Goal: Task Accomplishment & Management: Manage account settings

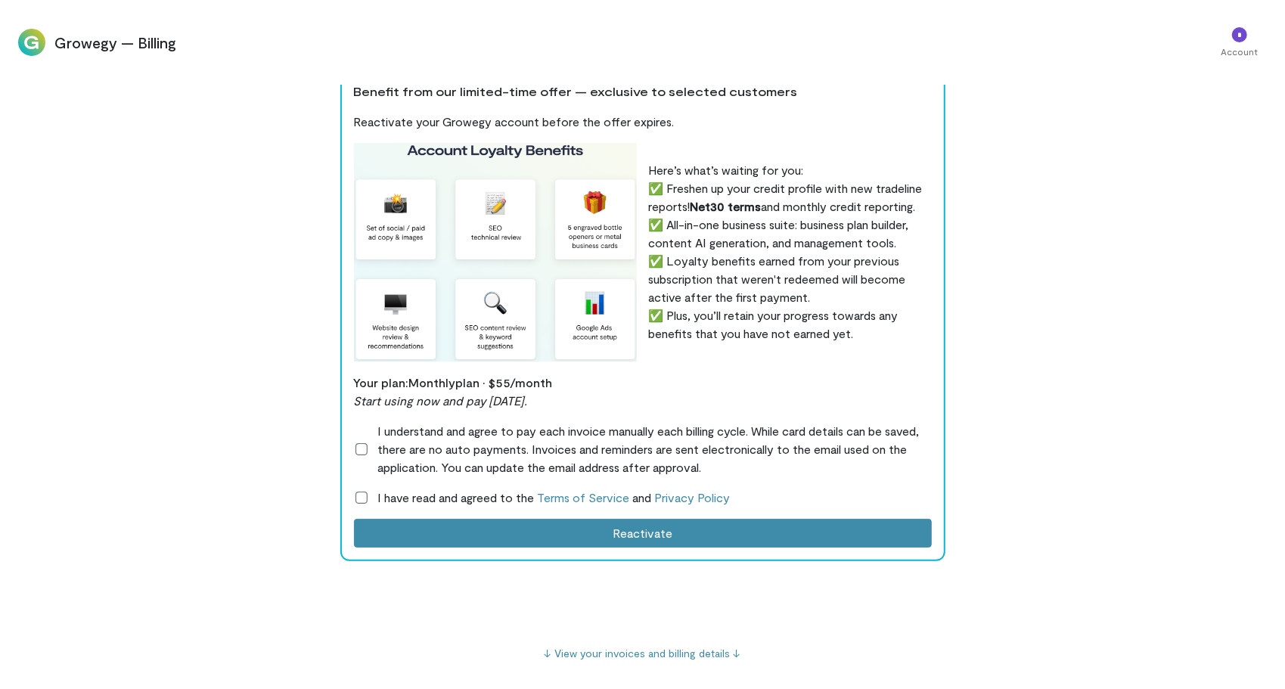
scroll to position [17, 0]
click at [672, 658] on link "↓ View your invoices and billing details ↓" at bounding box center [643, 652] width 197 height 13
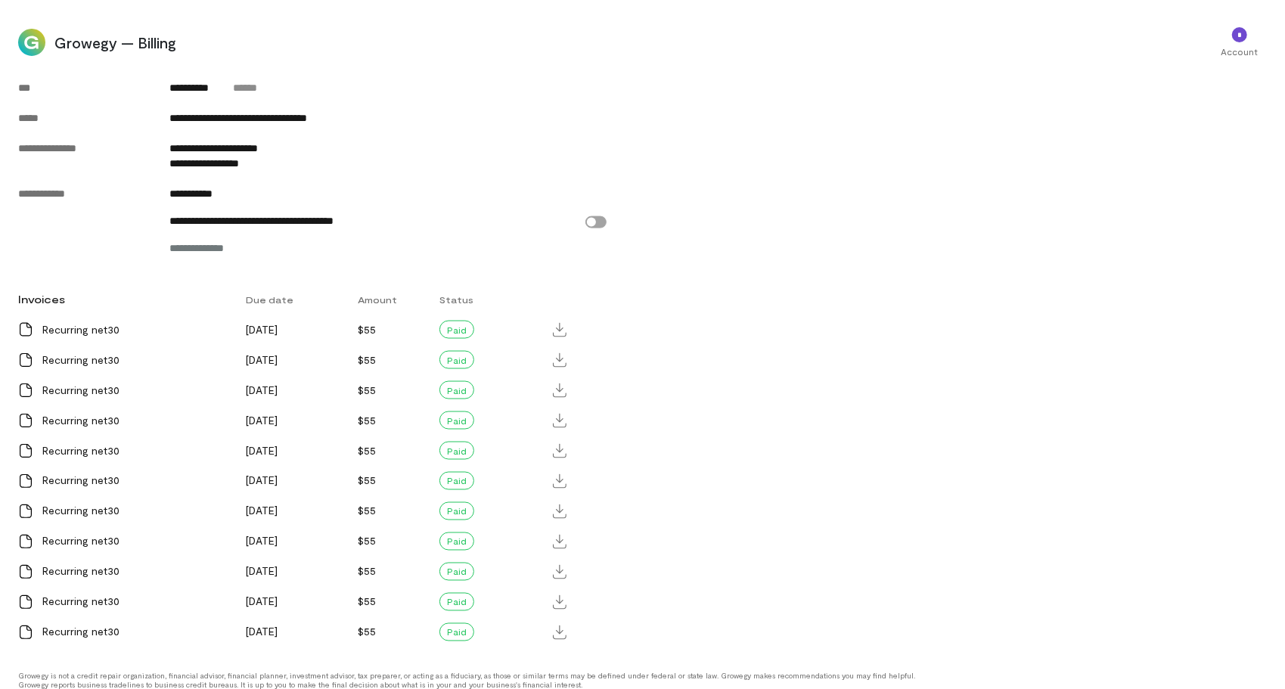
scroll to position [1564, 0]
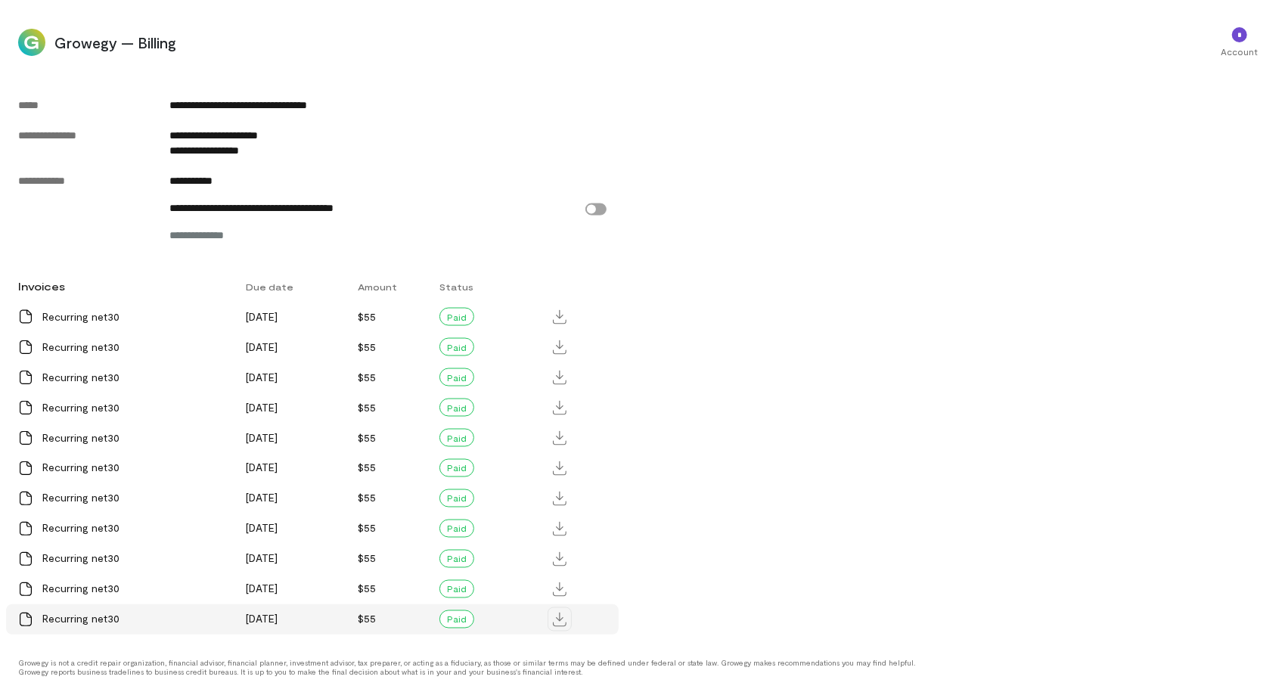
click at [559, 620] on icon at bounding box center [560, 620] width 14 height 14
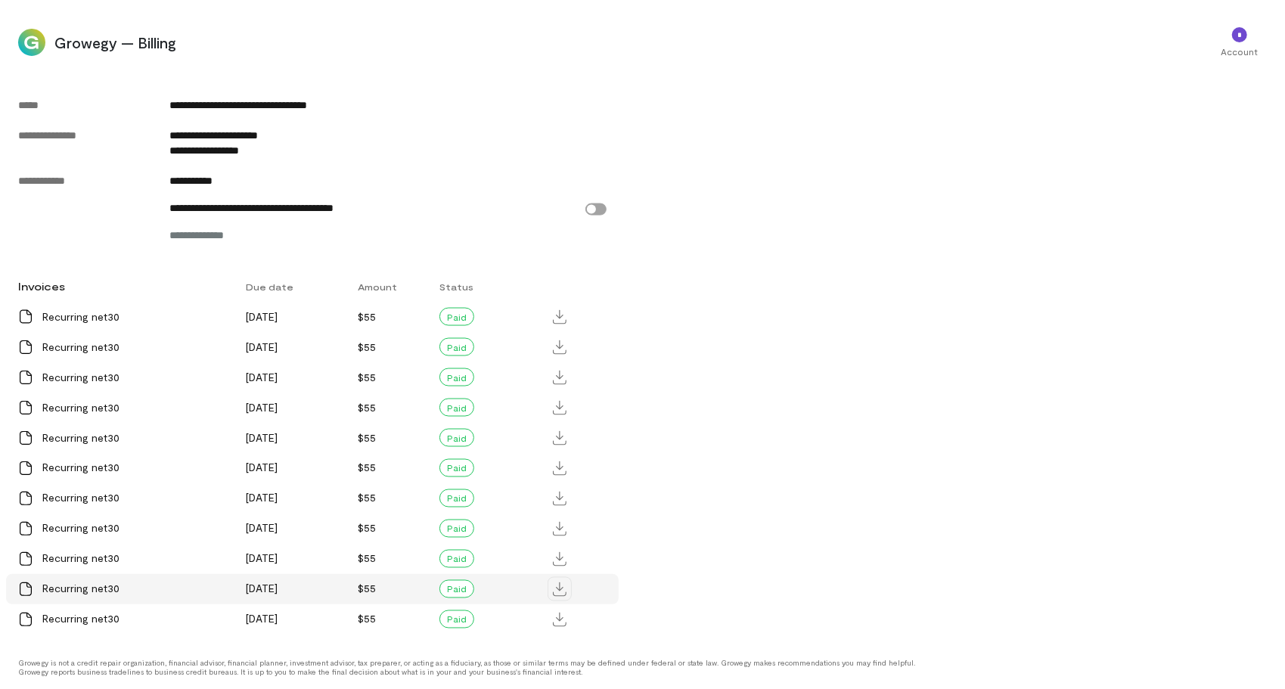
click at [563, 592] on icon at bounding box center [560, 589] width 14 height 14
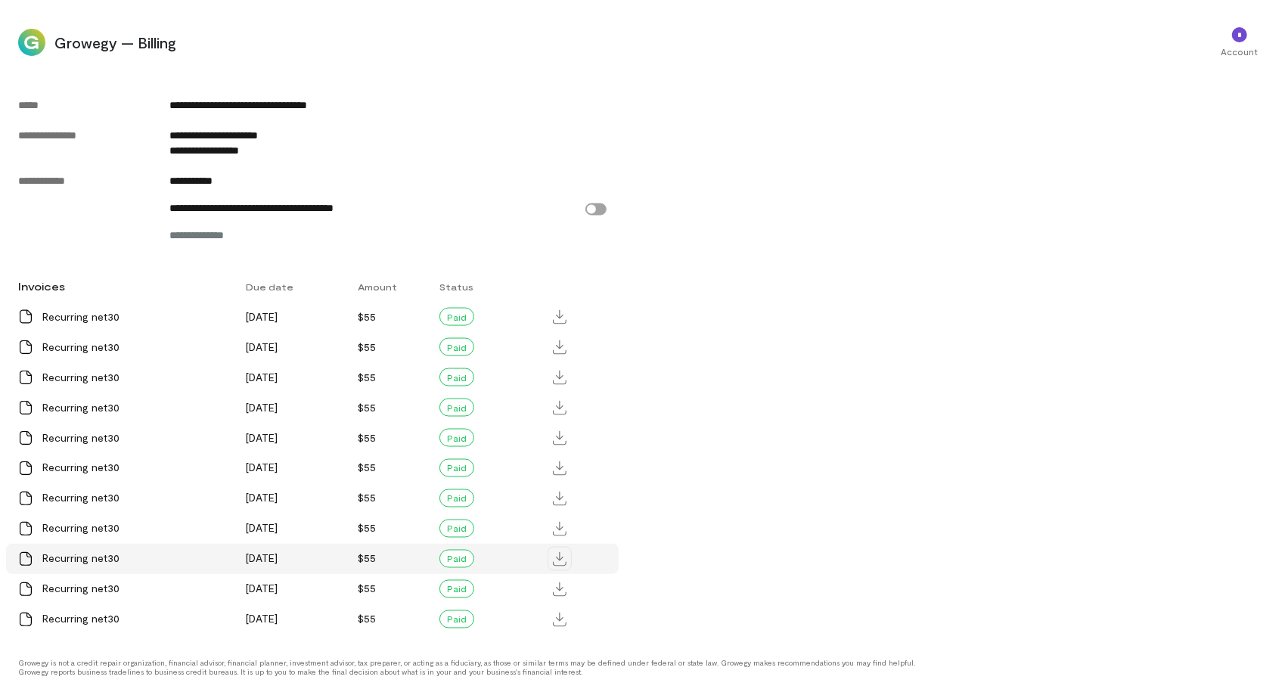
click at [562, 560] on icon at bounding box center [560, 559] width 14 height 14
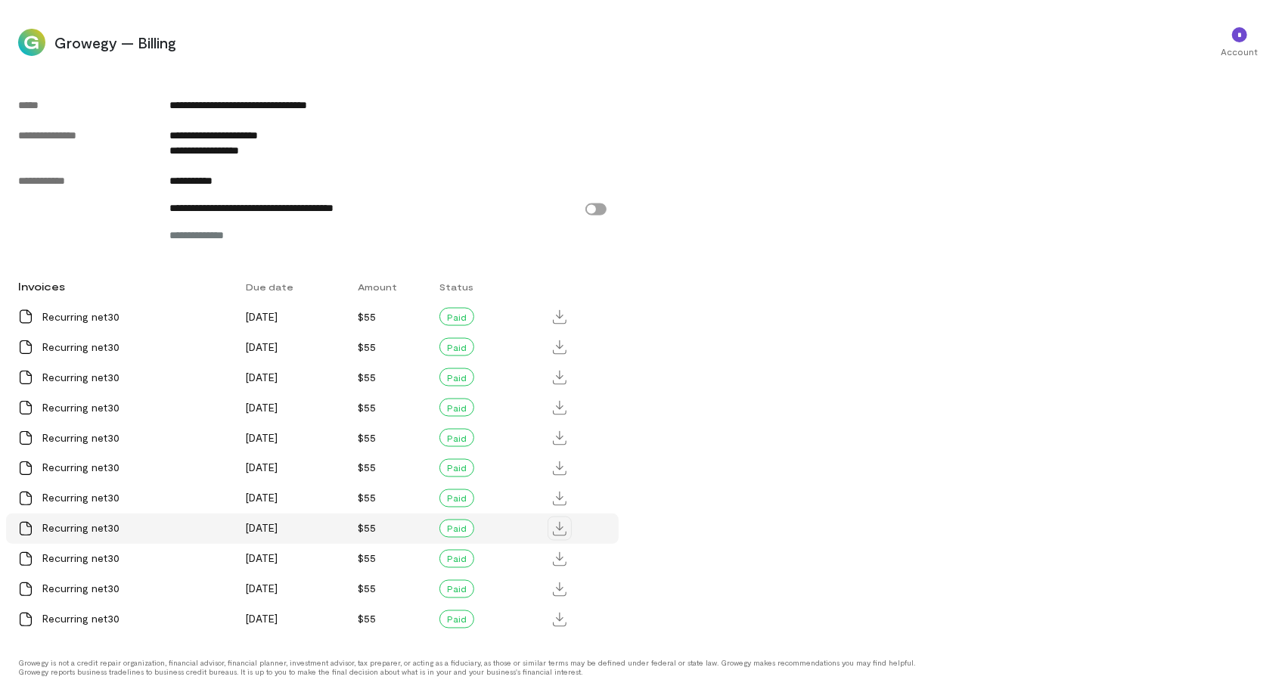
click at [563, 530] on icon at bounding box center [560, 529] width 14 height 14
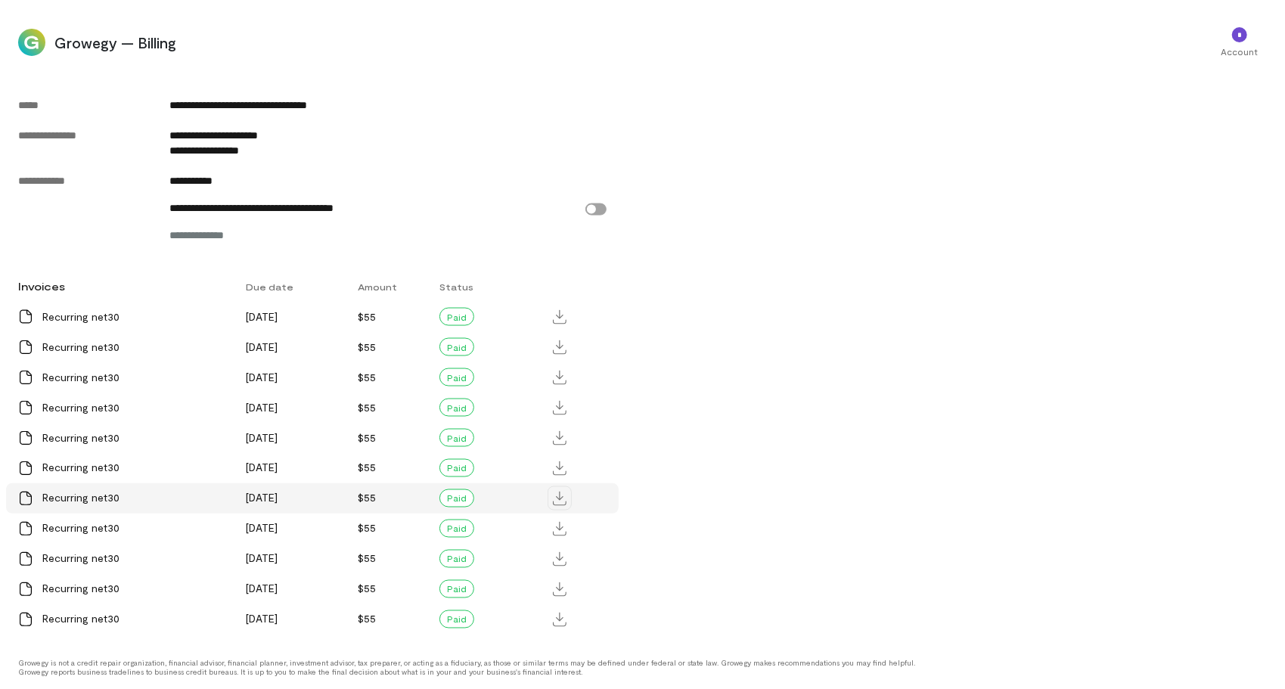
click at [563, 496] on icon at bounding box center [560, 499] width 14 height 14
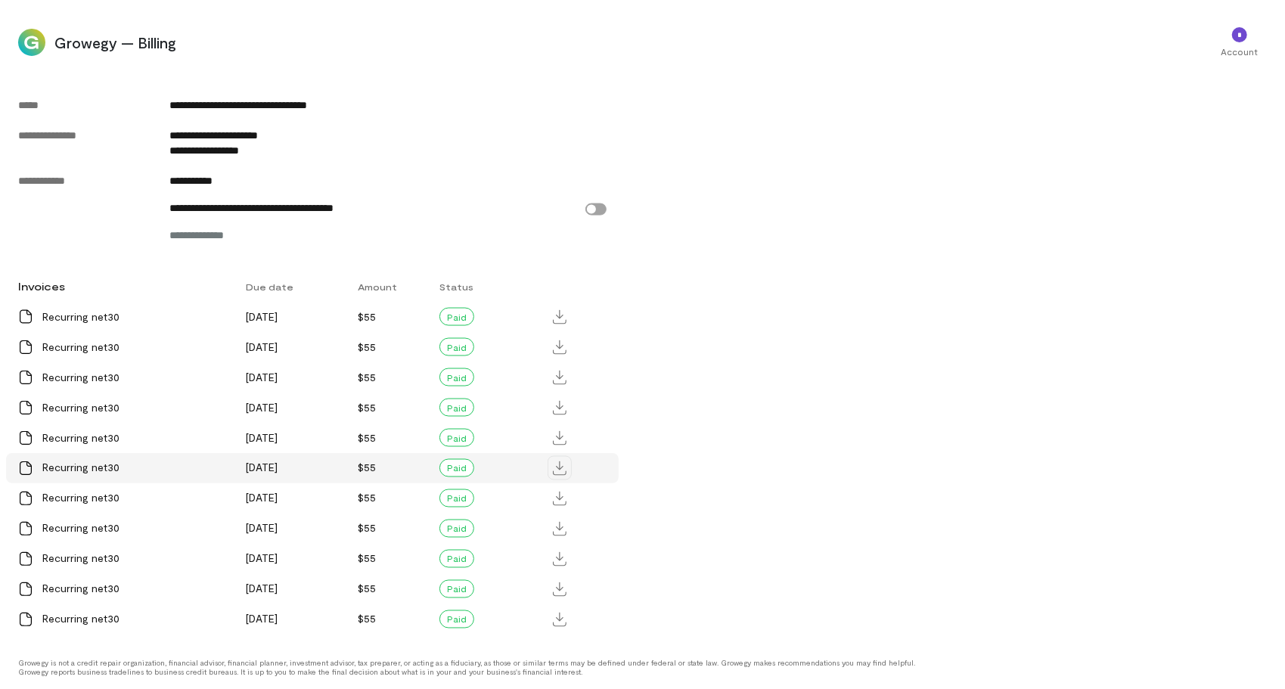
click at [559, 469] on icon at bounding box center [560, 468] width 14 height 14
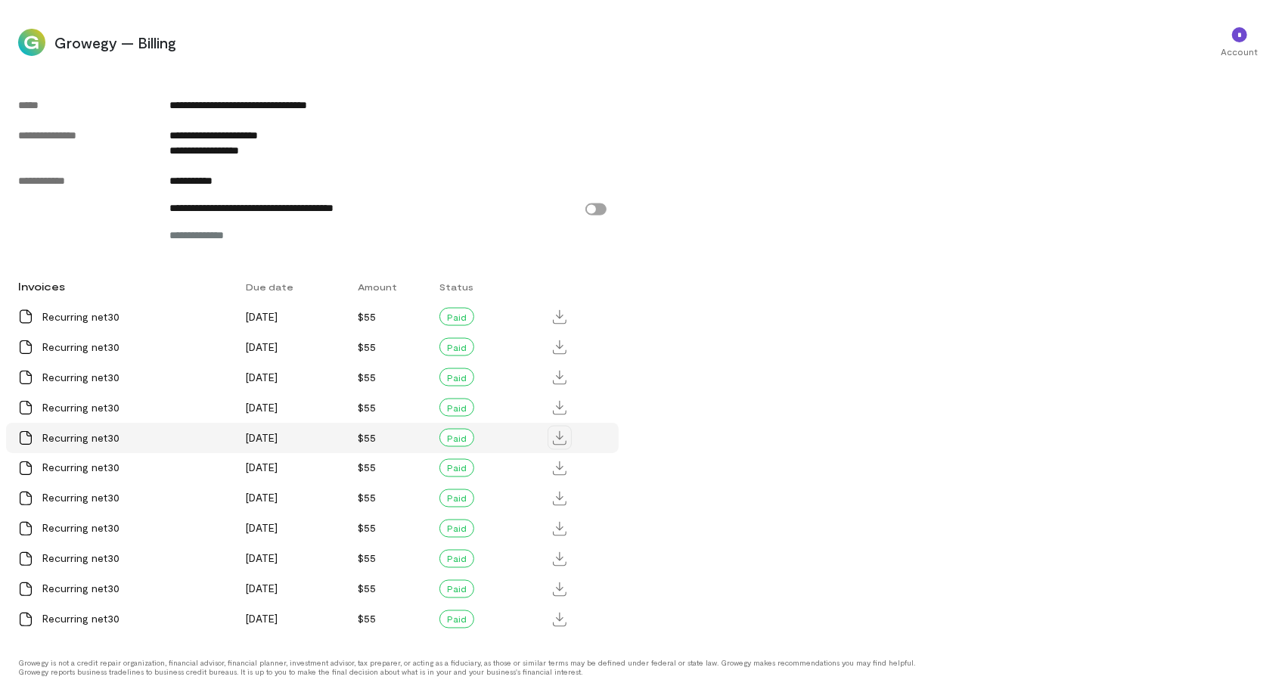
click at [562, 441] on icon at bounding box center [560, 438] width 14 height 14
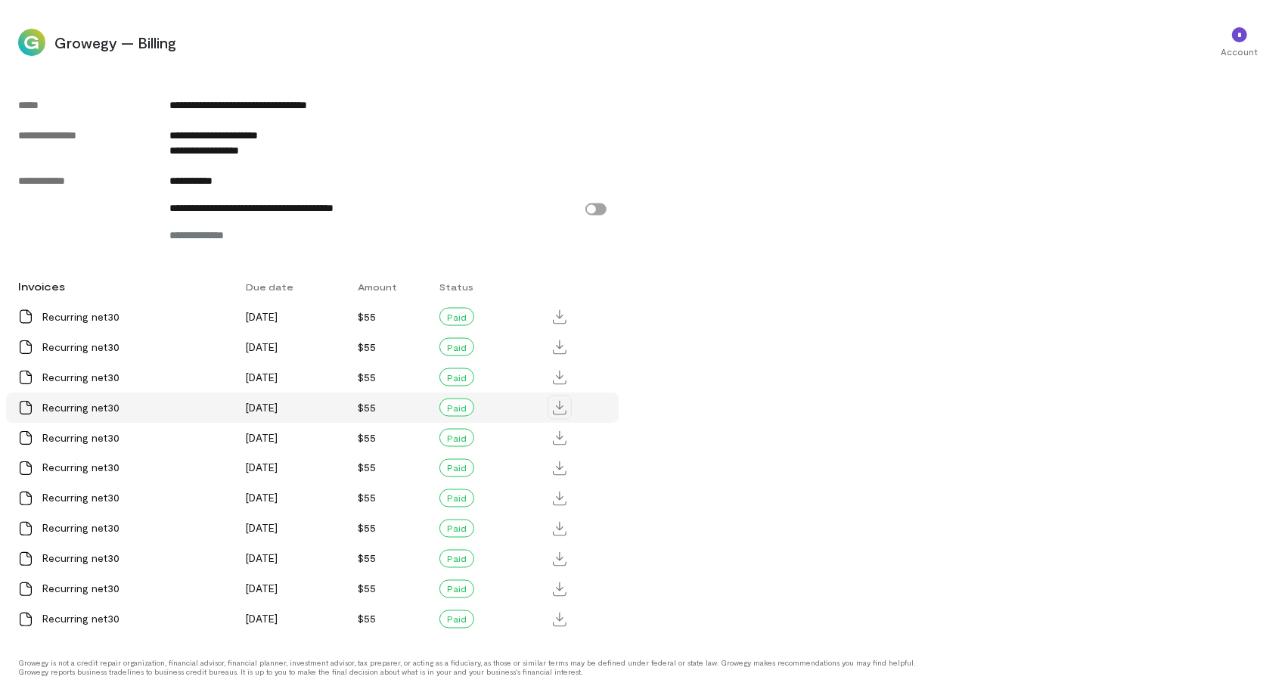
click at [559, 413] on icon at bounding box center [560, 408] width 14 height 14
